Goal: Task Accomplishment & Management: Manage account settings

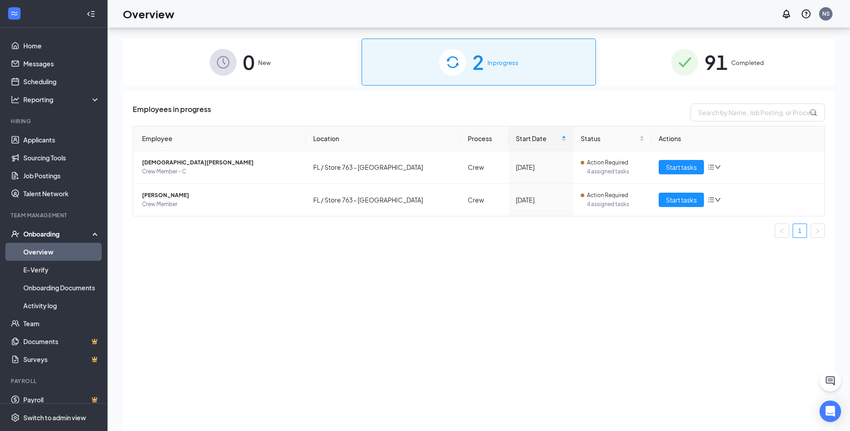
scroll to position [40, 0]
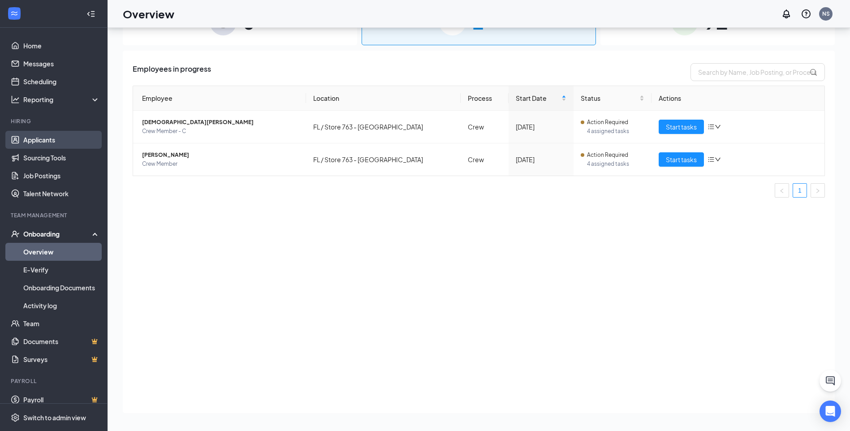
click at [42, 147] on link "Applicants" at bounding box center [61, 140] width 77 height 18
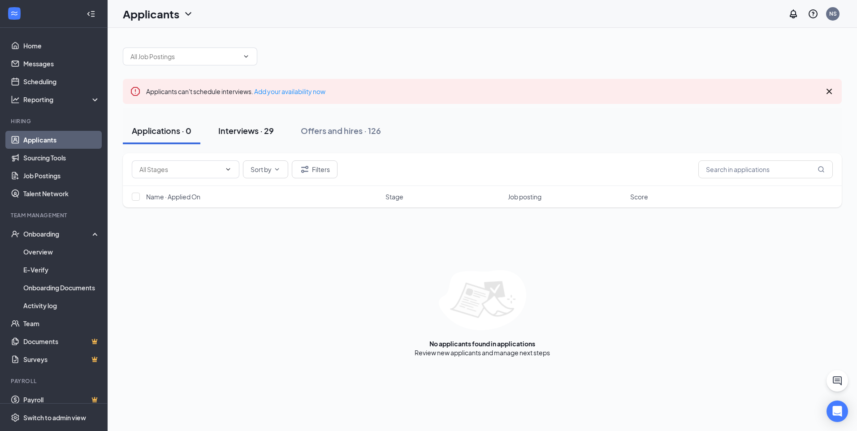
click at [251, 130] on div "Interviews · 29" at bounding box center [246, 130] width 56 height 11
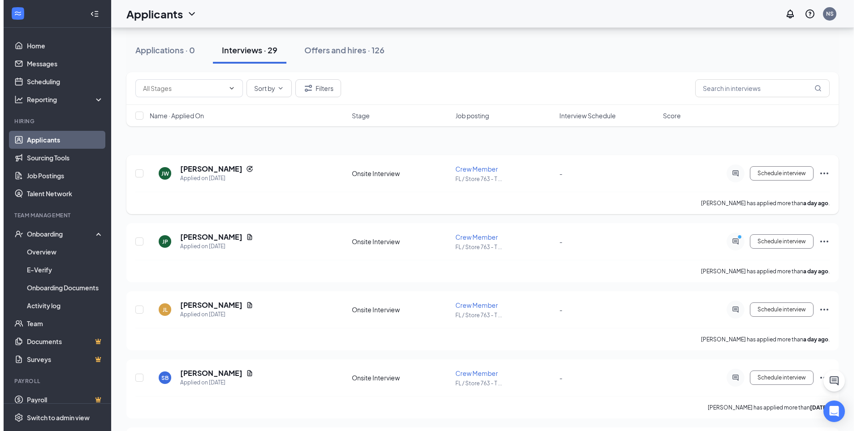
scroll to position [134, 0]
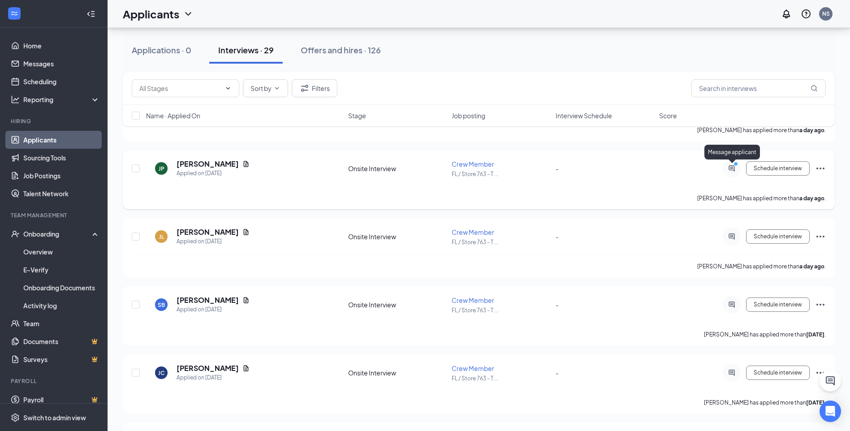
click at [735, 168] on icon "PrimaryDot" at bounding box center [737, 164] width 11 height 7
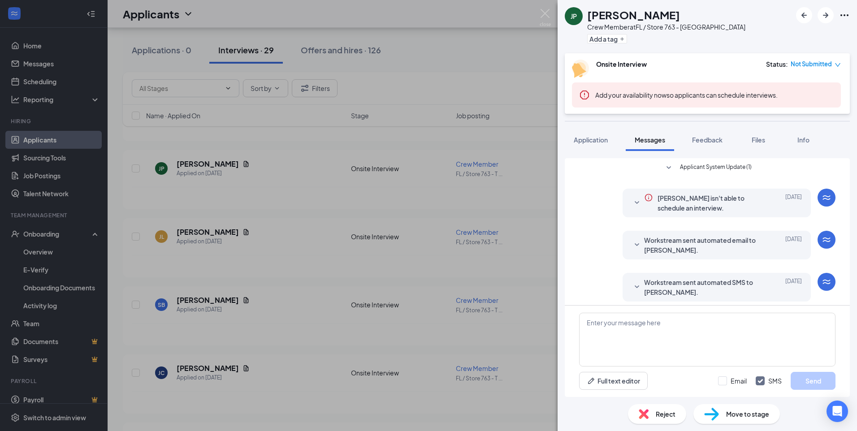
scroll to position [80, 0]
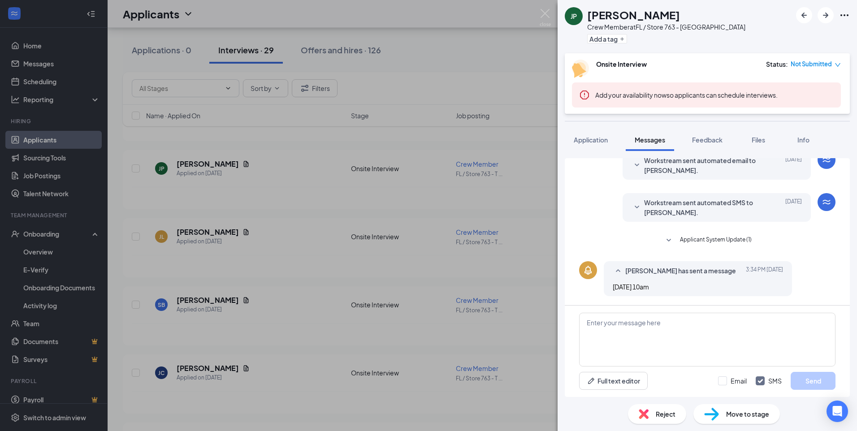
click at [690, 208] on span "Workstream sent automated SMS to [PERSON_NAME]." at bounding box center [702, 208] width 117 height 20
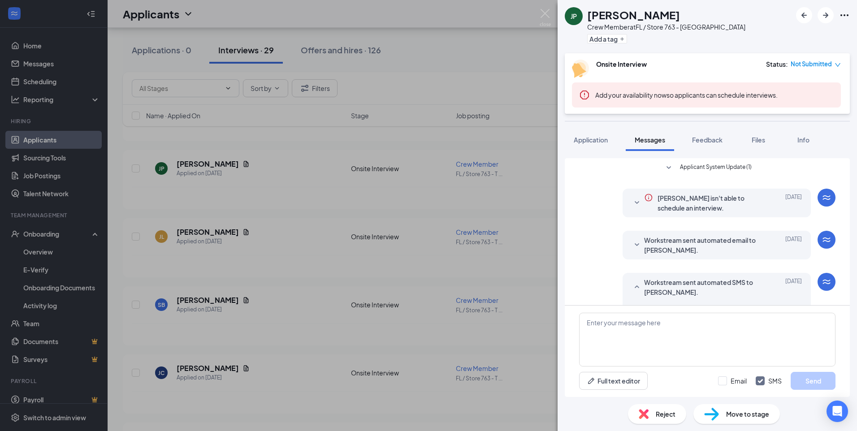
click at [743, 202] on span "[PERSON_NAME] isn't able to schedule an interview." at bounding box center [710, 203] width 104 height 20
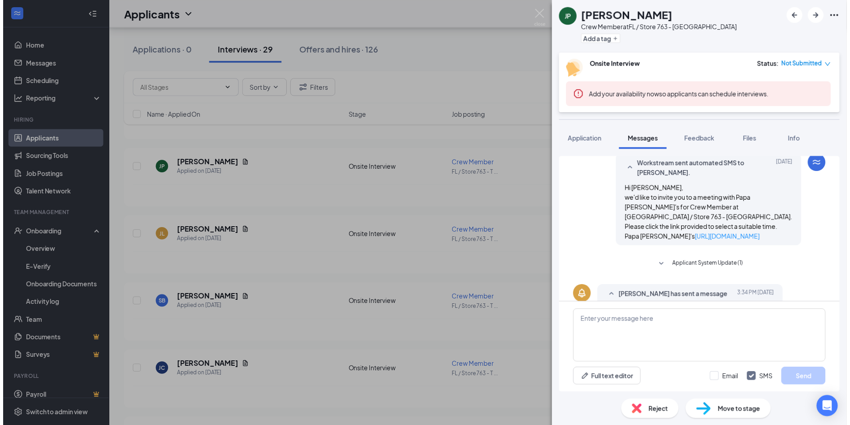
scroll to position [144, 0]
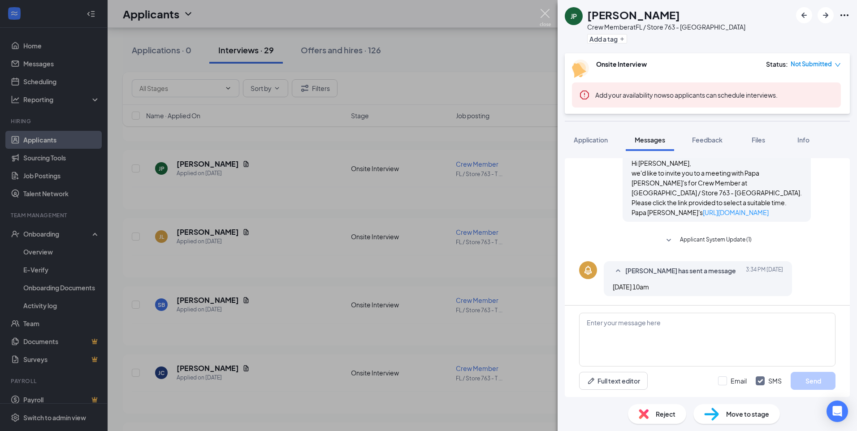
click at [546, 17] on img at bounding box center [545, 17] width 11 height 17
